Goal: Entertainment & Leisure: Consume media (video, audio)

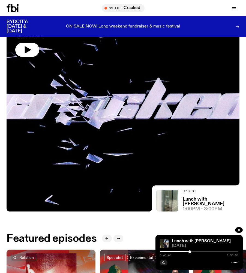
scroll to position [33, 0]
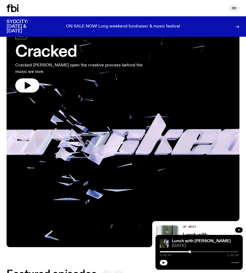
click at [234, 8] on icon "button" at bounding box center [234, 8] width 4 height 0
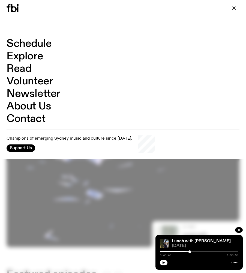
click at [35, 46] on link "Schedule" at bounding box center [29, 44] width 45 height 10
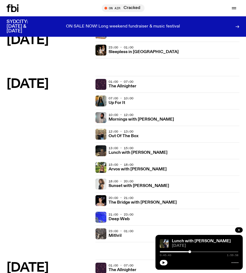
scroll to position [1140, 0]
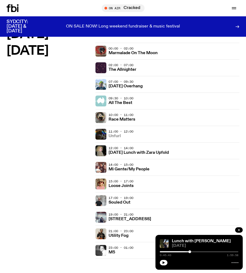
click at [116, 137] on h3 "Unfurl" at bounding box center [114, 136] width 12 height 4
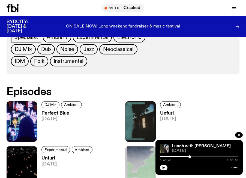
scroll to position [278, 0]
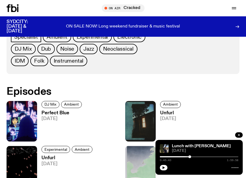
click at [59, 113] on h3 "Perfect Blue" at bounding box center [62, 113] width 42 height 5
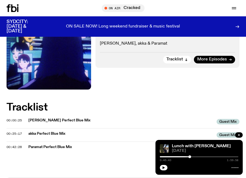
scroll to position [19, 0]
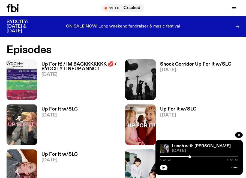
scroll to position [324, 0]
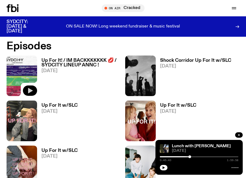
click at [32, 91] on icon "button" at bounding box center [30, 90] width 5 height 5
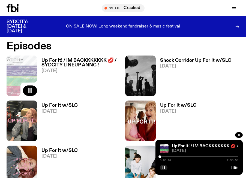
click at [167, 155] on div "0:00:02 2:59:58" at bounding box center [199, 158] width 79 height 7
click at [168, 157] on div at bounding box center [199, 156] width 79 height 1
click at [75, 59] on h3 "Up For It! / IM BACKKKKKKK 💋 / SYDCITY LINEUP ANNC !" at bounding box center [80, 62] width 79 height 9
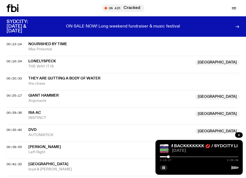
scroll to position [279, 0]
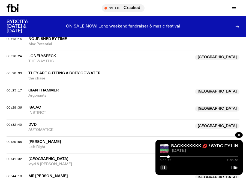
click at [71, 73] on span "They Are Gutting A Body Of Water" at bounding box center [64, 73] width 72 height 4
click at [17, 73] on span "00:20:33" at bounding box center [14, 73] width 15 height 4
click at [16, 89] on span "00:25:17" at bounding box center [14, 90] width 15 height 4
click at [37, 159] on span "[GEOGRAPHIC_DATA]" at bounding box center [48, 159] width 40 height 4
click at [17, 160] on span "00:41:32" at bounding box center [14, 159] width 15 height 4
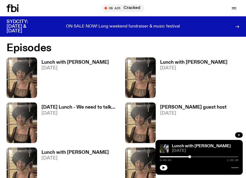
scroll to position [348, 0]
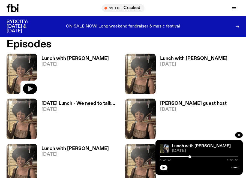
click at [30, 86] on button "button" at bounding box center [30, 89] width 14 height 10
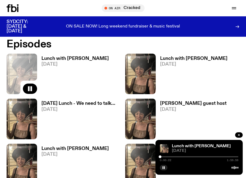
click at [65, 56] on h3 "Lunch with Batoul Hodroj" at bounding box center [74, 58] width 67 height 5
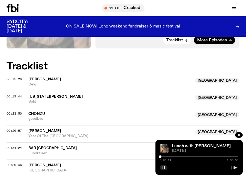
scroll to position [185, 0]
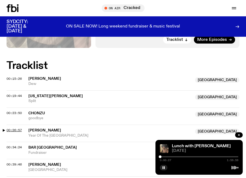
click at [17, 128] on span "00:26:57" at bounding box center [14, 130] width 15 height 4
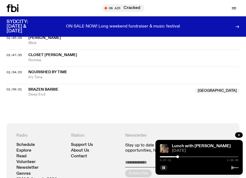
scroll to position [569, 0]
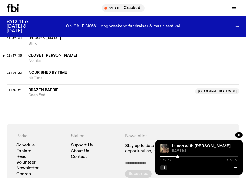
click at [13, 53] on span "01:47:35" at bounding box center [14, 55] width 15 height 4
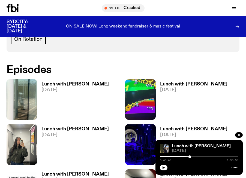
scroll to position [300, 0]
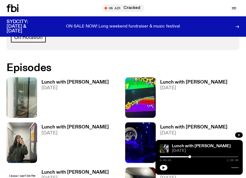
click at [58, 81] on h3 "Lunch with [PERSON_NAME]" at bounding box center [74, 82] width 67 height 5
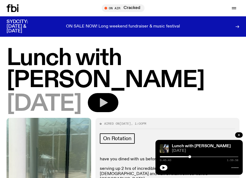
click at [118, 108] on button "button" at bounding box center [103, 102] width 31 height 19
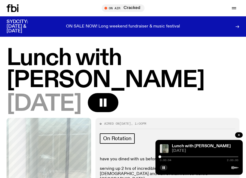
click at [173, 157] on div at bounding box center [199, 156] width 79 height 1
click at [183, 156] on div at bounding box center [199, 156] width 79 height 1
click at [192, 157] on div at bounding box center [199, 156] width 79 height 1
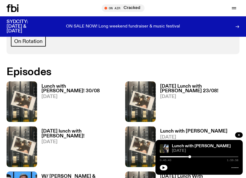
scroll to position [297, 0]
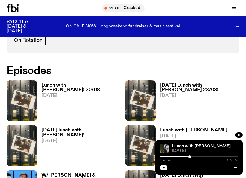
click at [75, 83] on h3 "Lunch with Ella Avni! 30/08" at bounding box center [80, 87] width 79 height 9
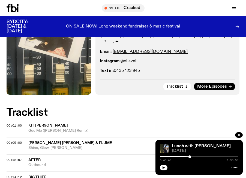
scroll to position [161, 0]
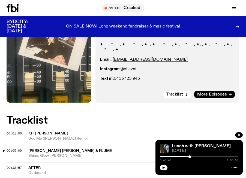
click at [15, 149] on span "00:05:00" at bounding box center [14, 151] width 15 height 4
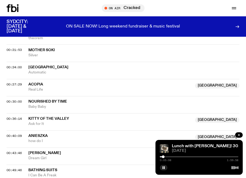
scroll to position [335, 0]
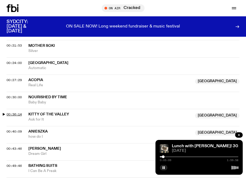
click at [19, 112] on span "00:36:14" at bounding box center [14, 114] width 15 height 4
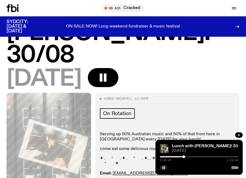
scroll to position [0, 0]
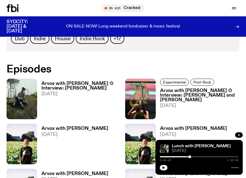
scroll to position [345, 0]
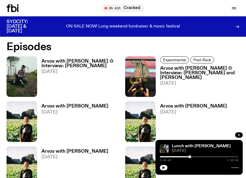
click at [78, 63] on h3 "Arvos with [PERSON_NAME] ✩ Interview: [PERSON_NAME]" at bounding box center [80, 63] width 79 height 9
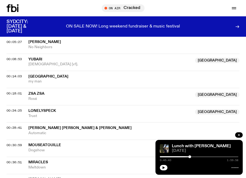
scroll to position [281, 0]
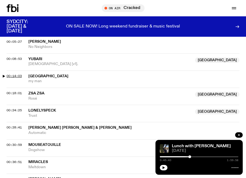
click at [21, 74] on span "00:14:03" at bounding box center [14, 76] width 15 height 4
click at [183, 157] on div at bounding box center [199, 156] width 79 height 1
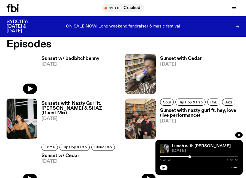
scroll to position [340, 0]
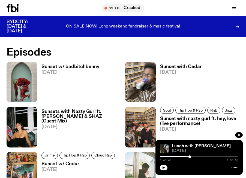
click at [184, 122] on h3 "Sunset with nazty gurl ft. hey, love (live performance)" at bounding box center [199, 121] width 79 height 9
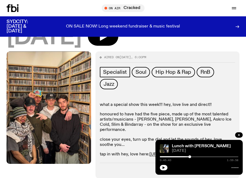
scroll to position [98, 0]
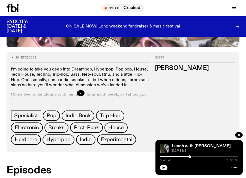
scroll to position [222, 0]
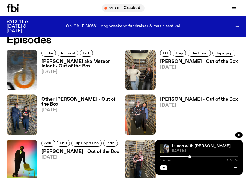
scroll to position [330, 0]
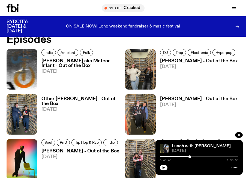
click at [189, 60] on h3 "[PERSON_NAME] - Out of the Box" at bounding box center [199, 61] width 78 height 5
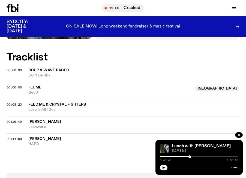
scroll to position [204, 0]
